Goal: Find specific page/section: Find specific page/section

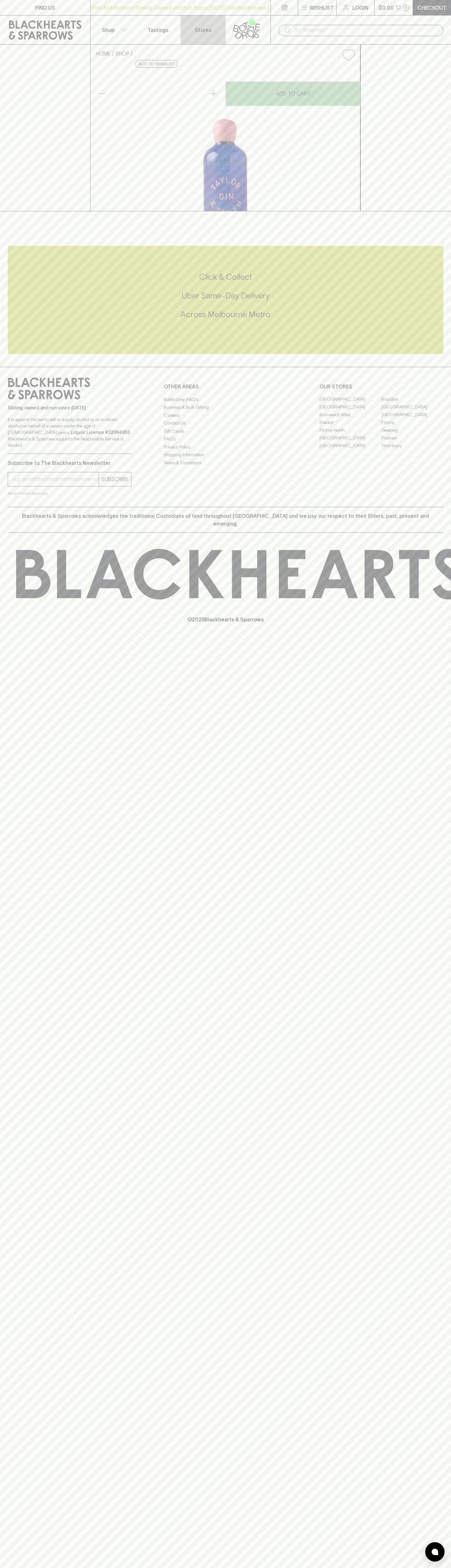
click at [202, 22] on link "Stores" at bounding box center [203, 30] width 45 height 29
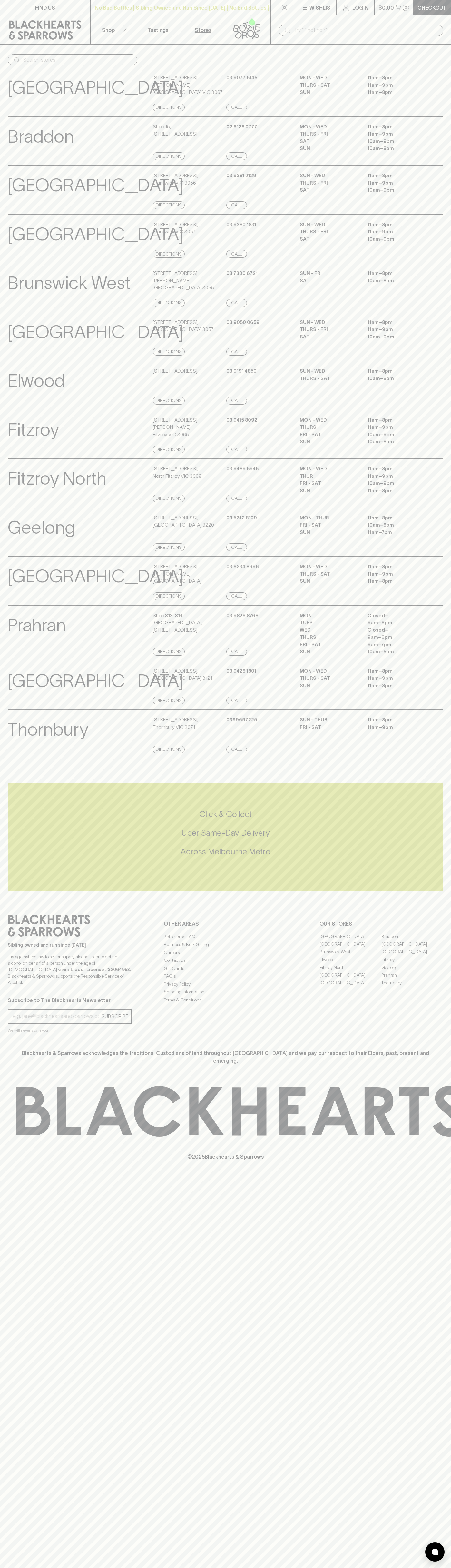
click at [347, 1567] on html "FIND US | No Bad Bottles | Sibling Owned and Run Since [DATE] | No Bad Bottles …" at bounding box center [225, 784] width 451 height 1568
click at [11, 589] on p "[GEOGRAPHIC_DATA]" at bounding box center [96, 576] width 176 height 27
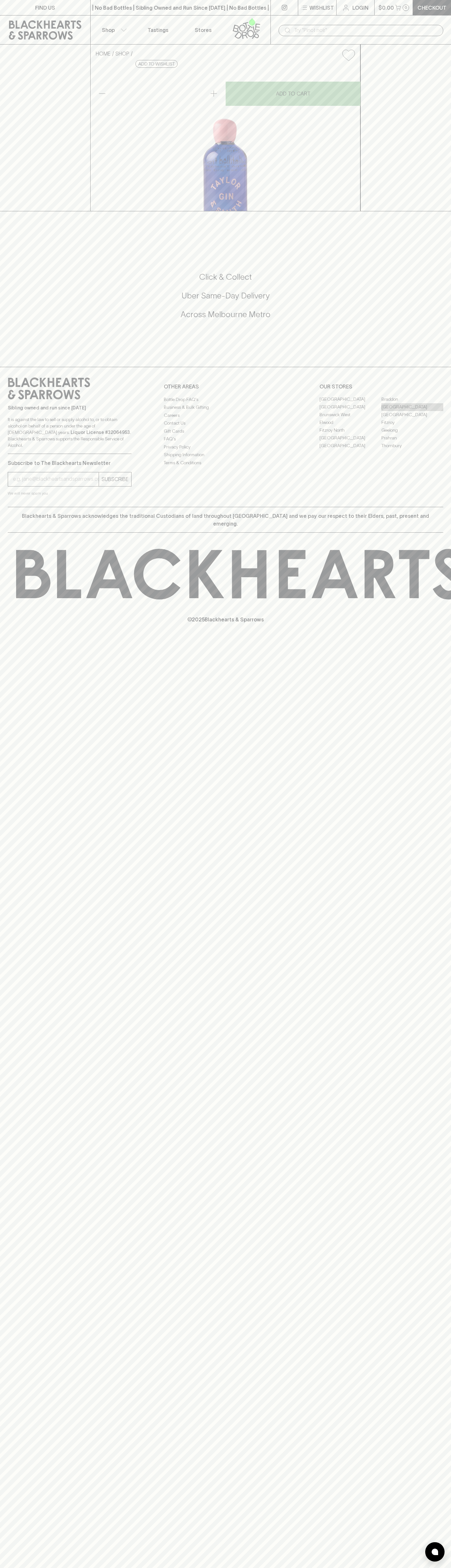
click at [413, 411] on link "[GEOGRAPHIC_DATA]" at bounding box center [412, 407] width 62 height 8
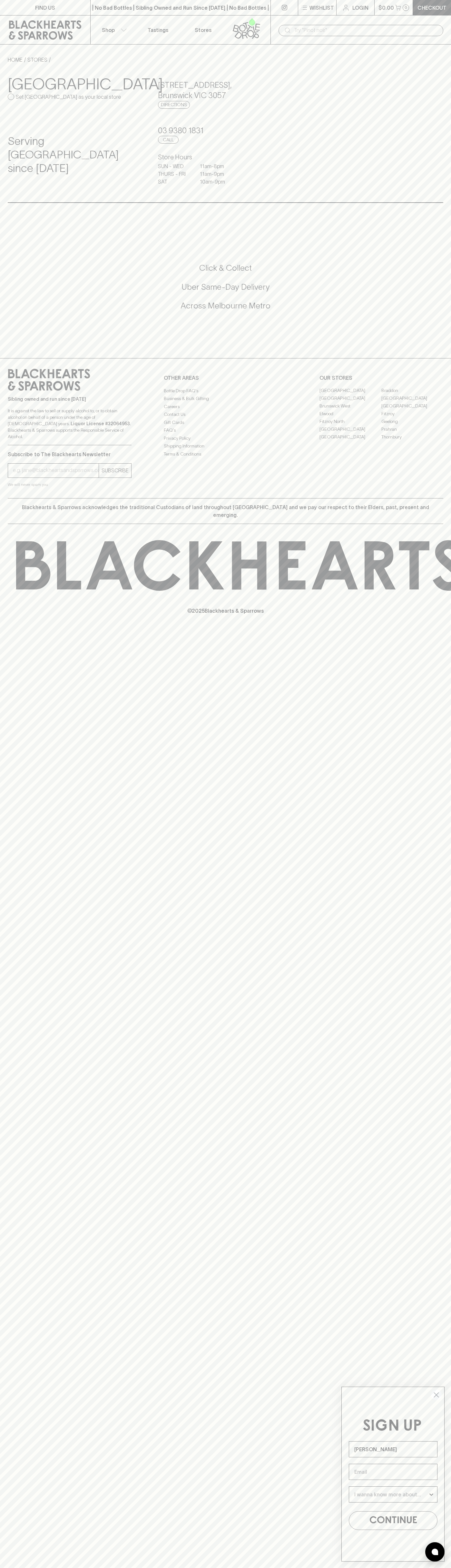
type input "[PERSON_NAME]"
